Goal: Navigation & Orientation: Find specific page/section

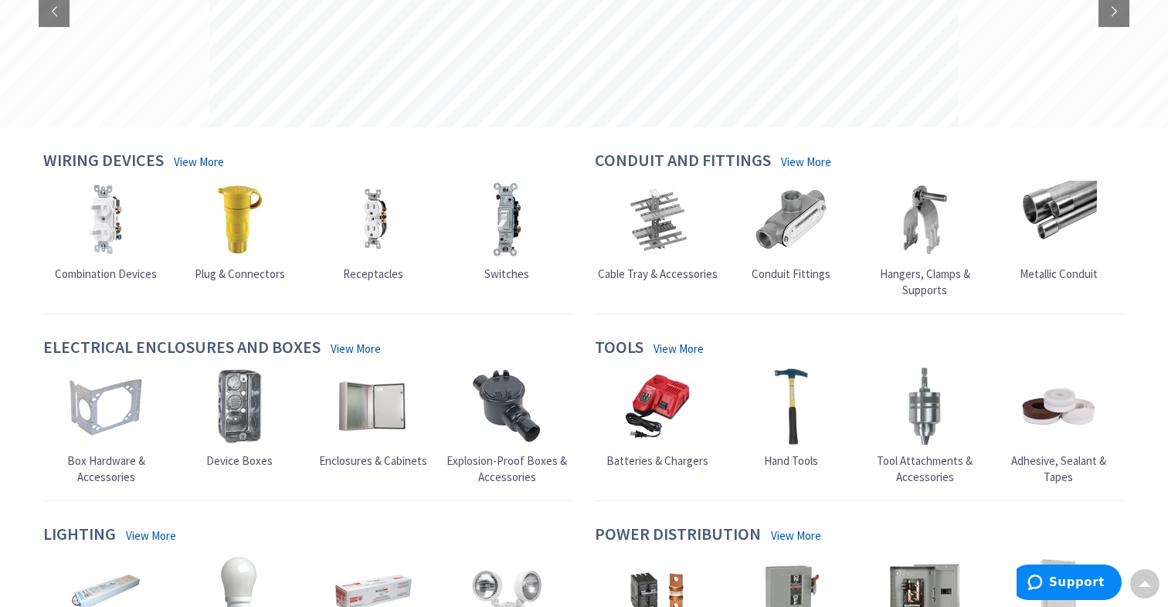
scroll to position [259, 0]
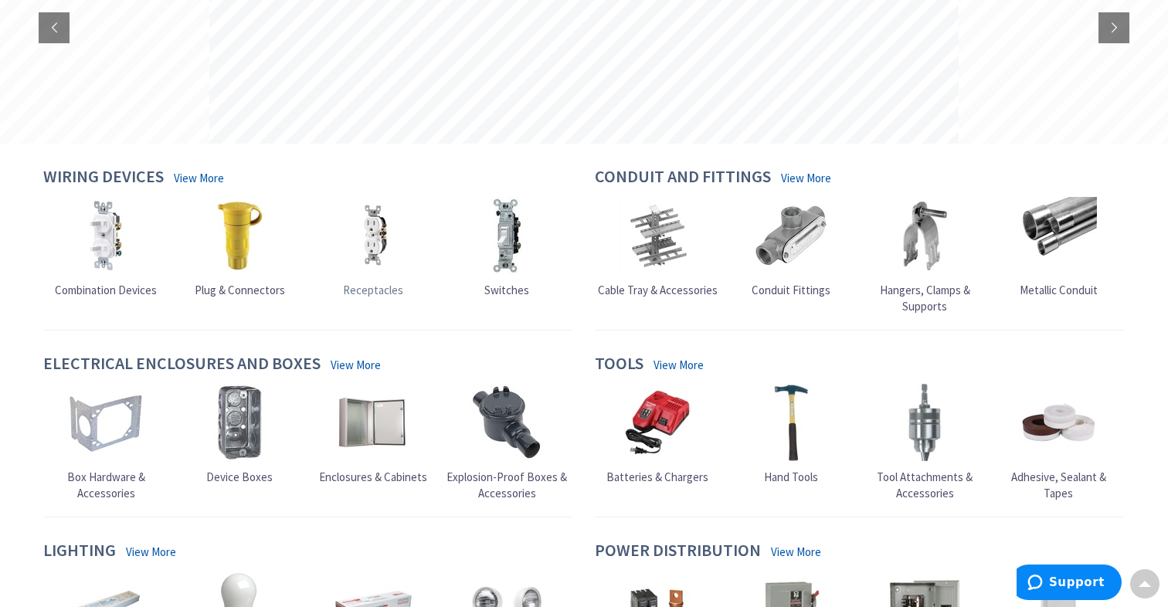
click at [379, 225] on img at bounding box center [373, 235] width 77 height 77
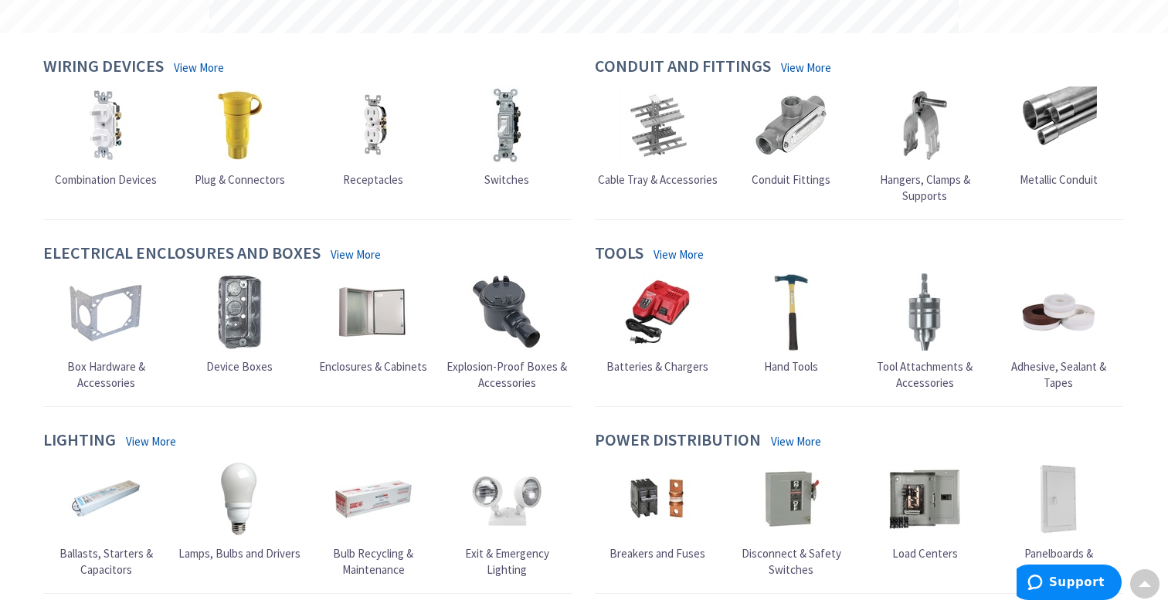
scroll to position [381, 0]
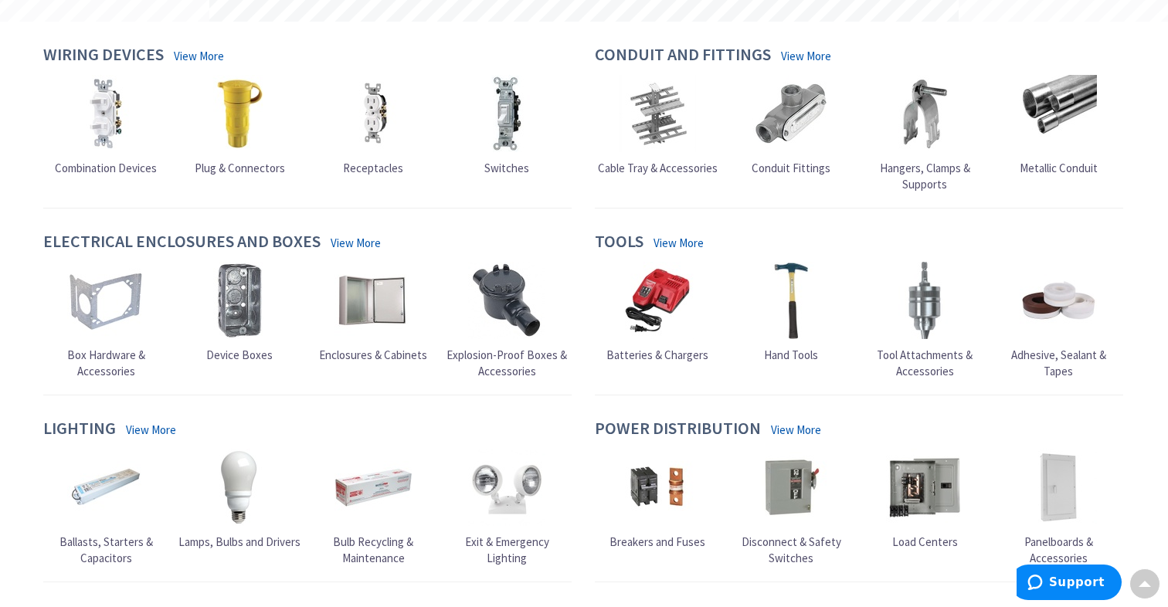
click at [671, 238] on link "View More" at bounding box center [679, 243] width 50 height 16
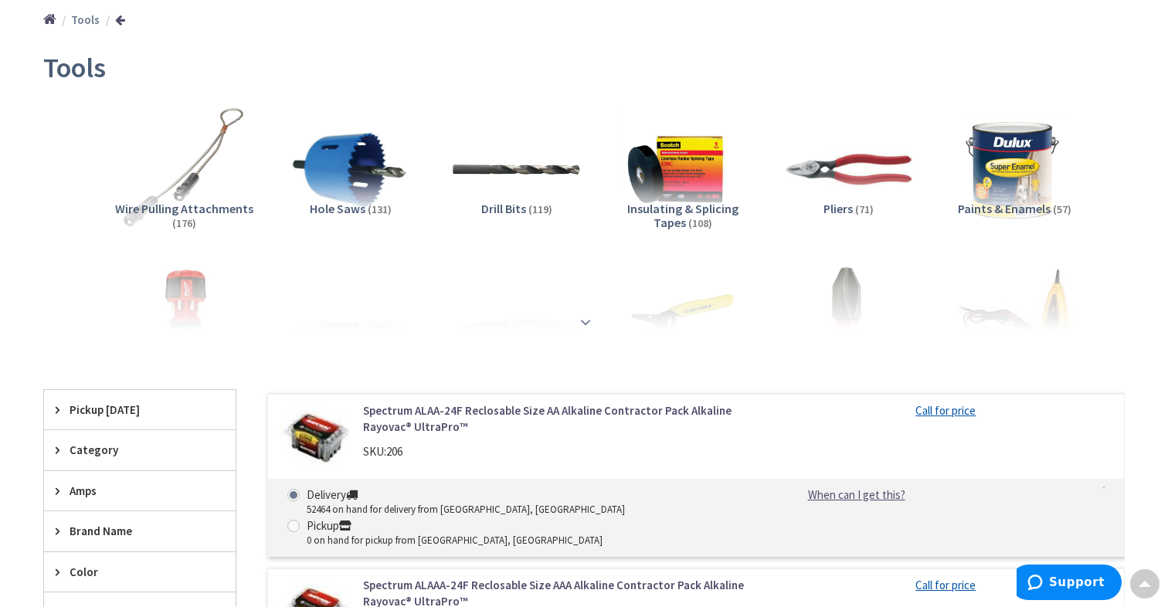
scroll to position [186, 0]
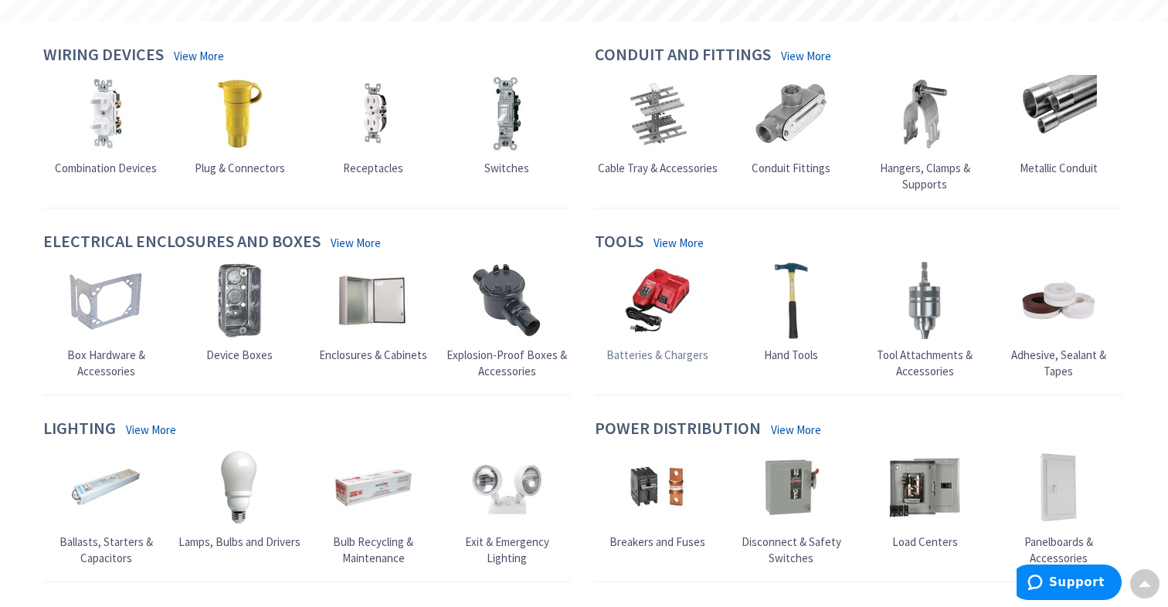
click at [644, 298] on img at bounding box center [657, 300] width 77 height 77
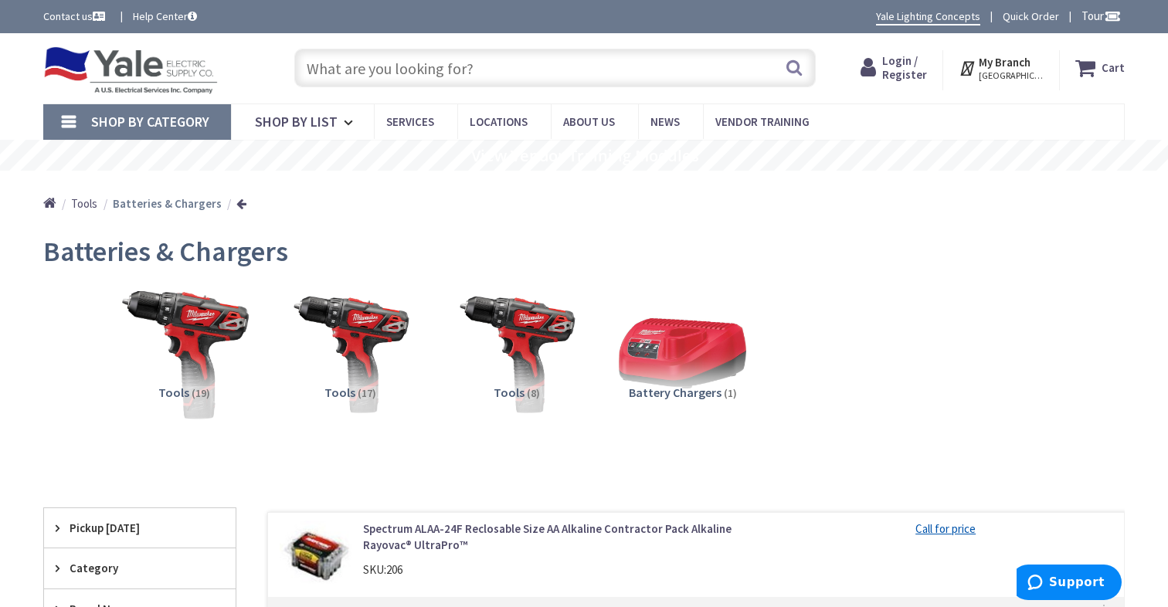
click at [185, 332] on img at bounding box center [184, 354] width 140 height 140
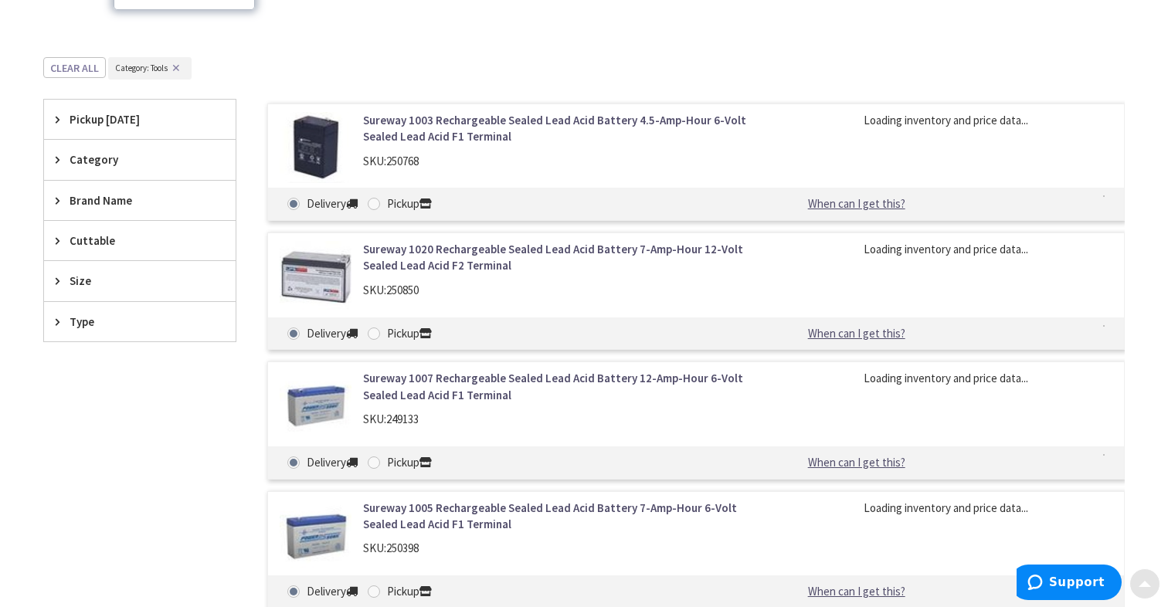
scroll to position [478, 0]
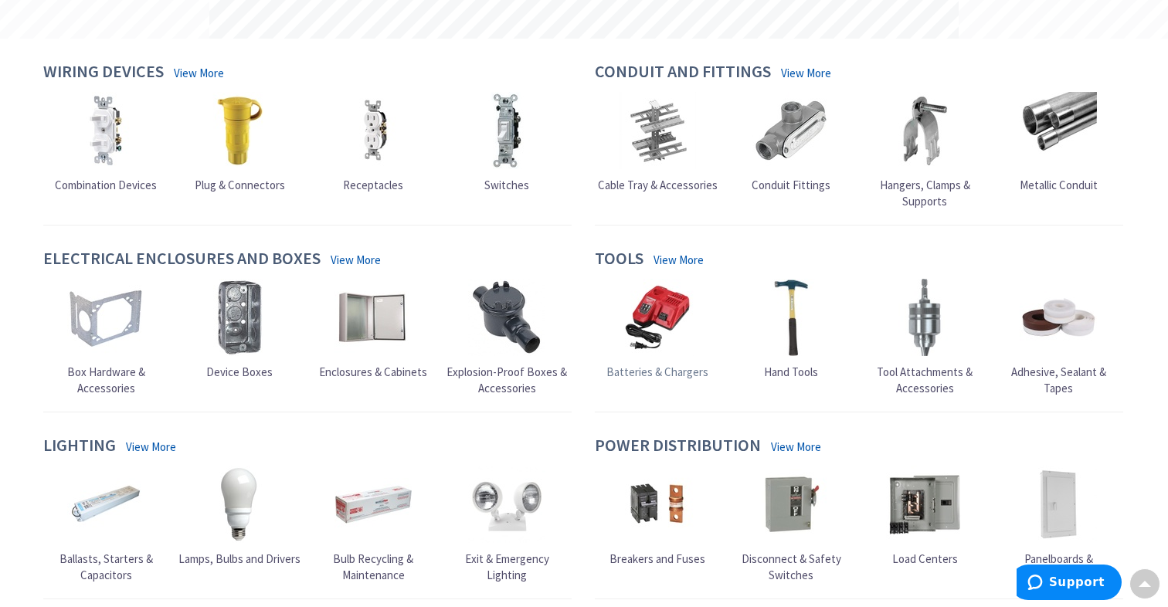
scroll to position [357, 0]
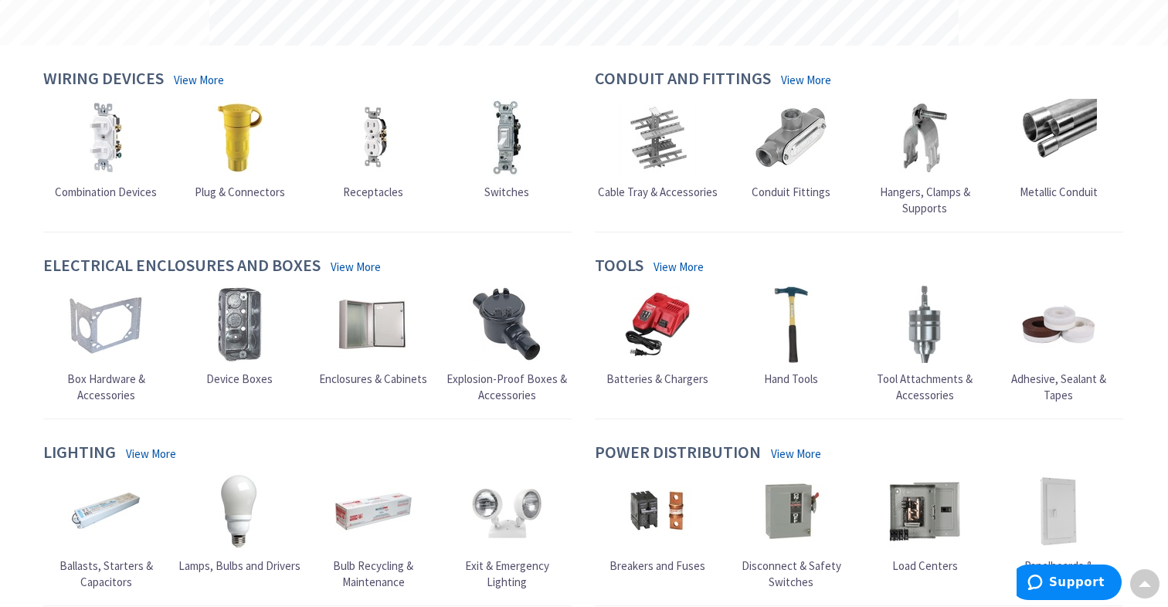
click at [677, 263] on link "View More" at bounding box center [679, 267] width 50 height 16
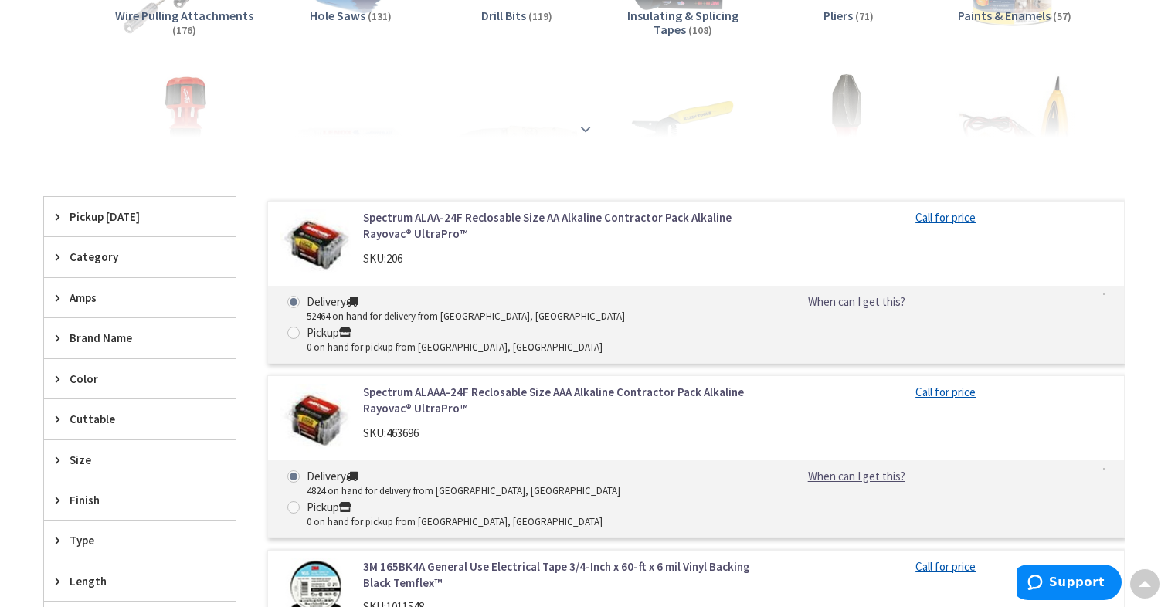
scroll to position [383, 0]
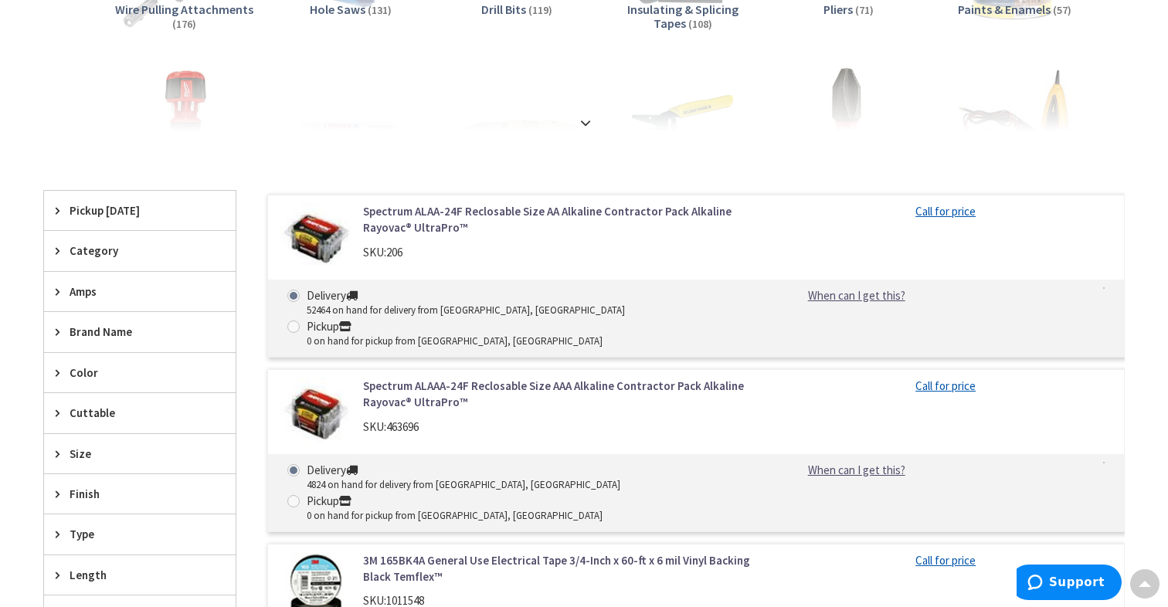
click at [107, 255] on span "Category" at bounding box center [133, 251] width 126 height 16
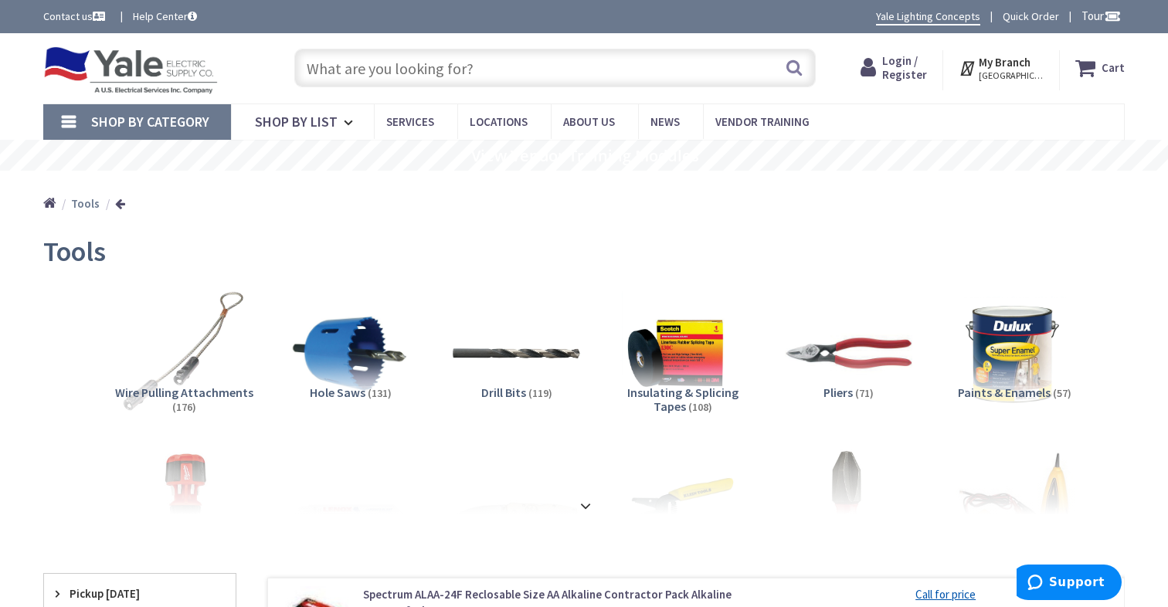
scroll to position [0, 0]
click at [831, 340] on img at bounding box center [849, 354] width 140 height 140
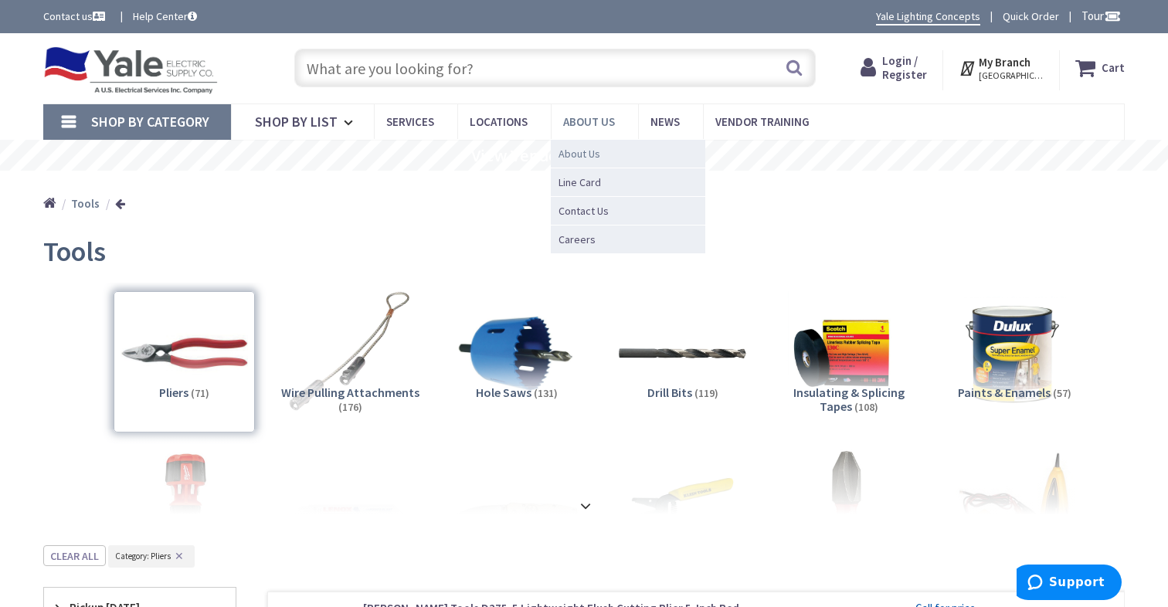
click at [575, 155] on span "About Us" at bounding box center [580, 153] width 42 height 15
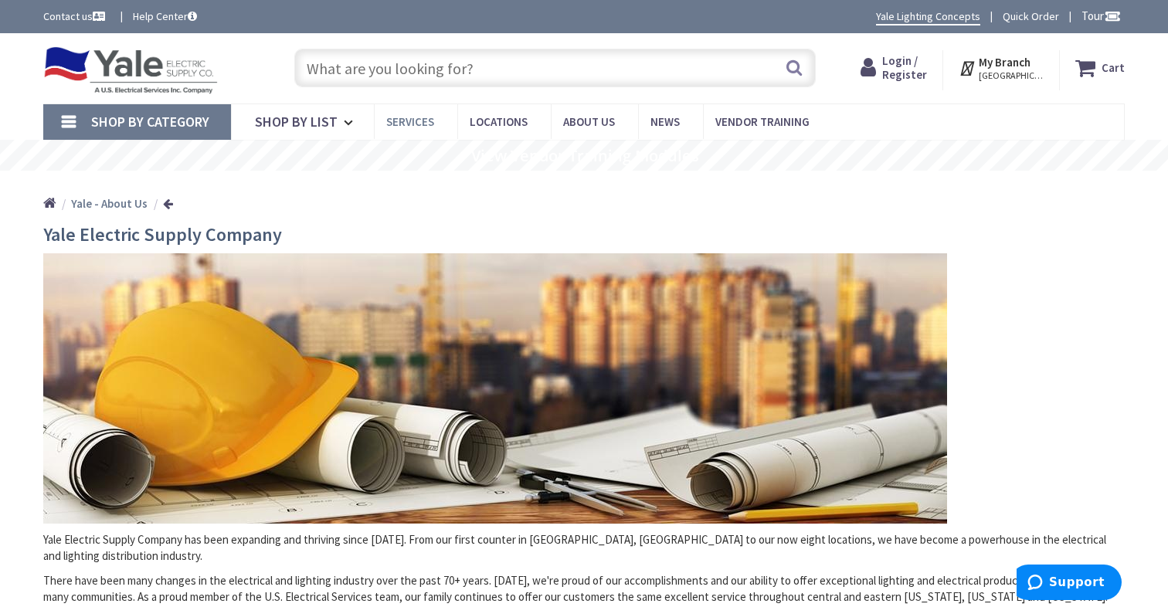
click at [404, 118] on span "Services" at bounding box center [410, 121] width 48 height 15
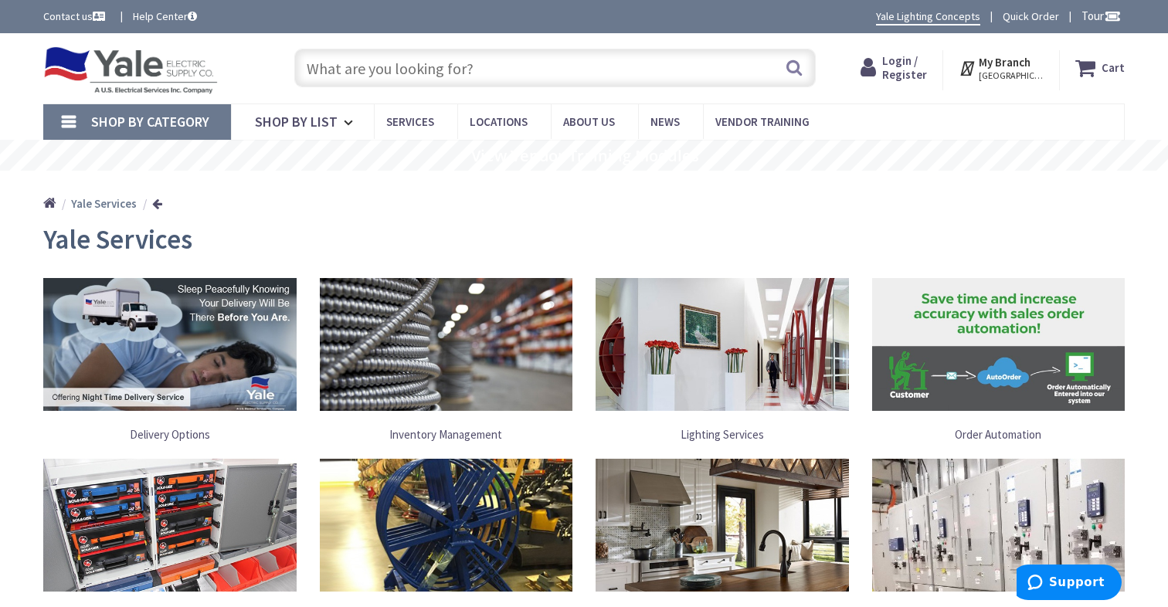
click at [195, 396] on img at bounding box center [169, 344] width 253 height 133
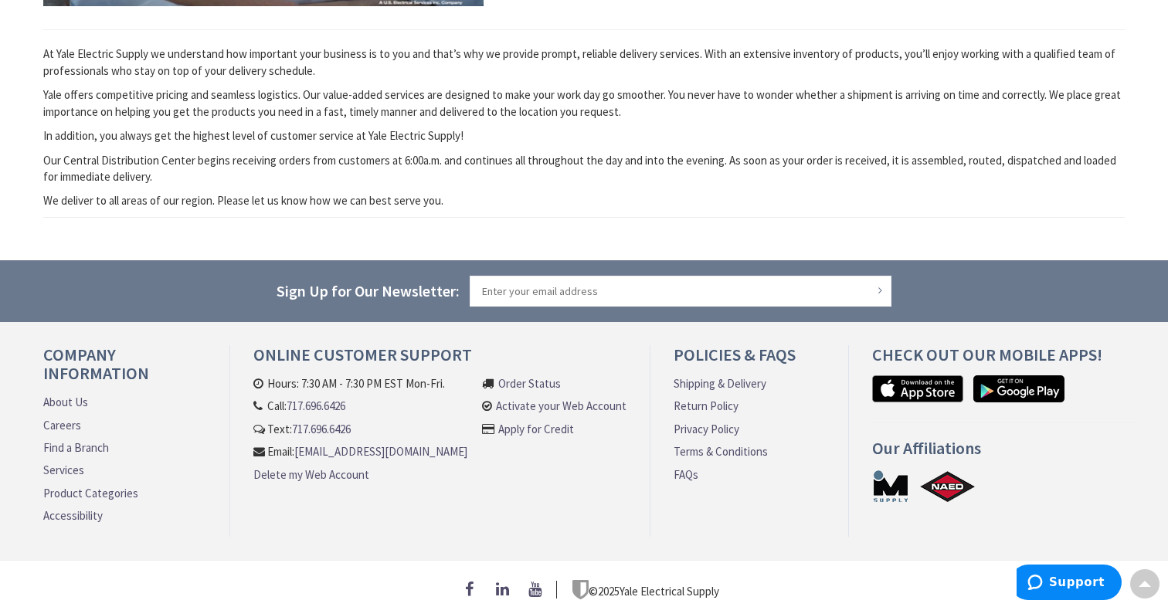
scroll to position [494, 0]
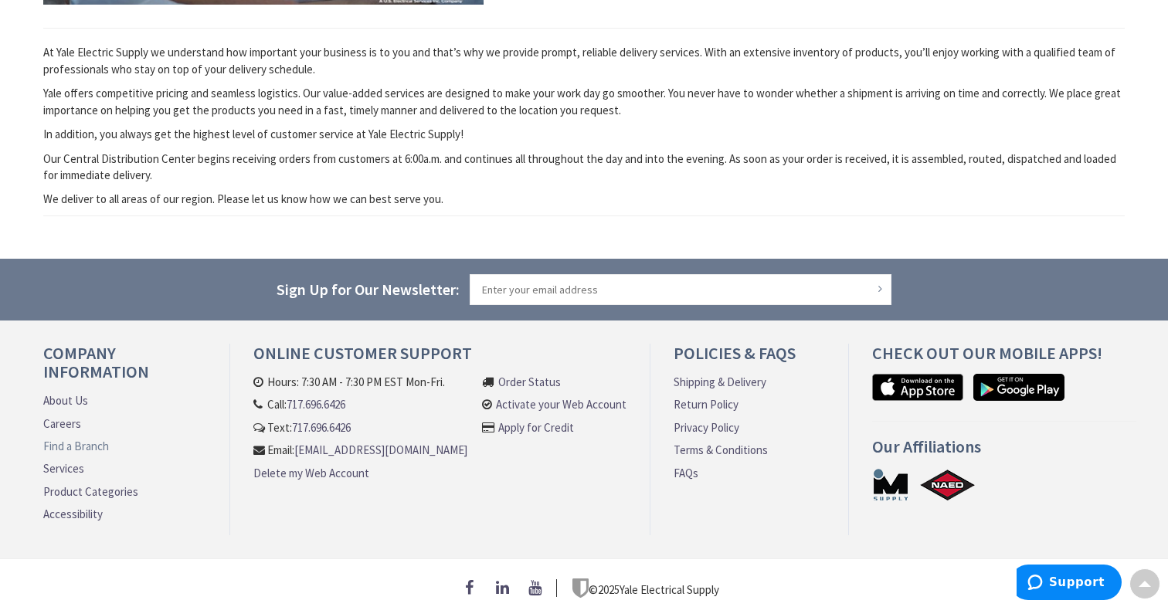
click at [73, 444] on link "Find a Branch" at bounding box center [76, 446] width 66 height 16
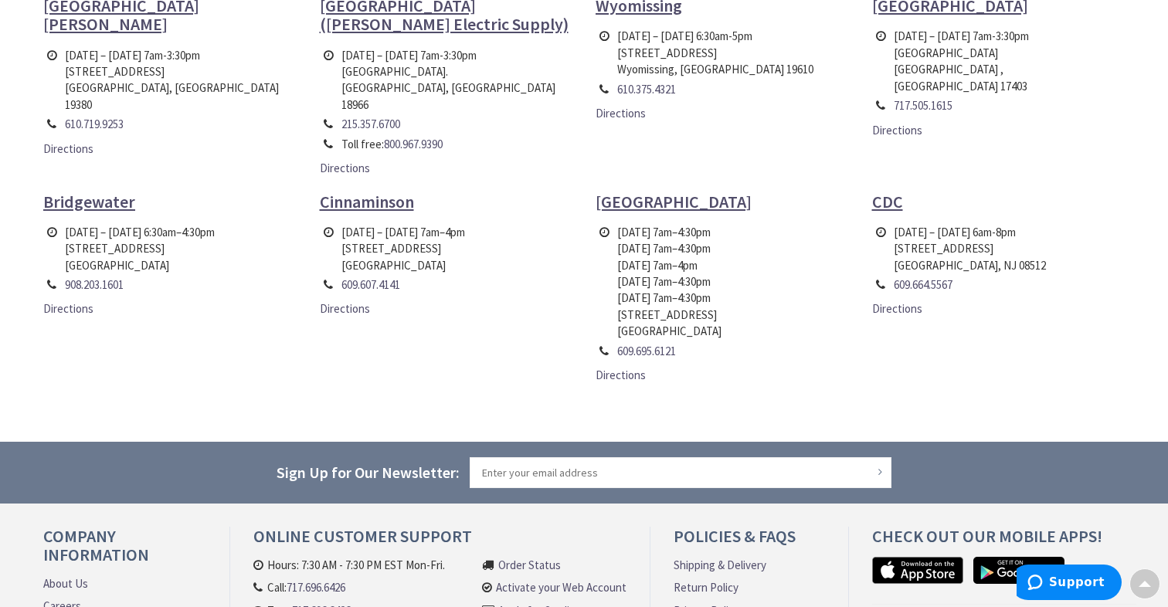
scroll to position [873, 0]
